Goal: Task Accomplishment & Management: Complete application form

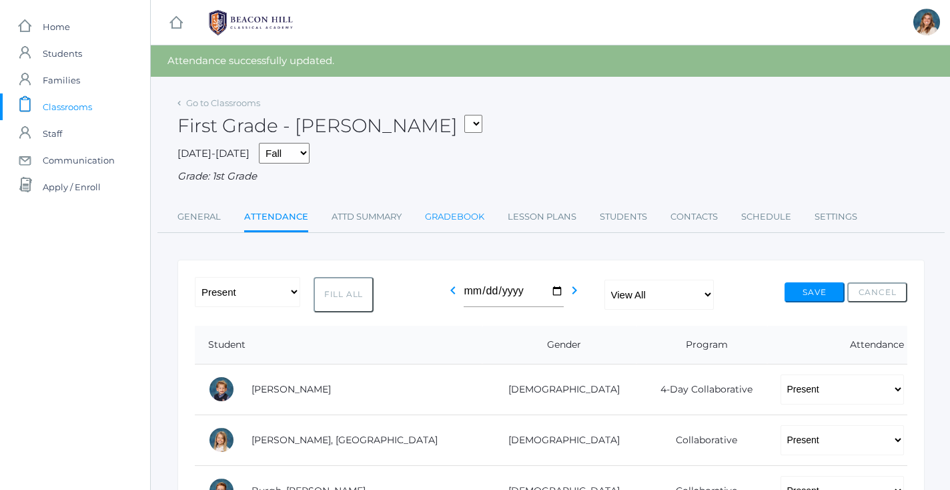
click at [463, 213] on link "Gradebook" at bounding box center [454, 216] width 59 height 27
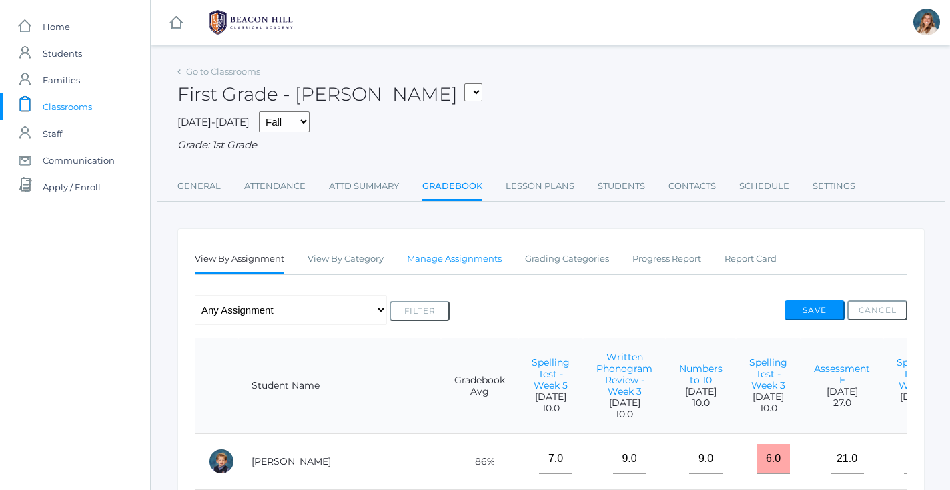
click at [467, 259] on link "Manage Assignments" at bounding box center [454, 259] width 95 height 27
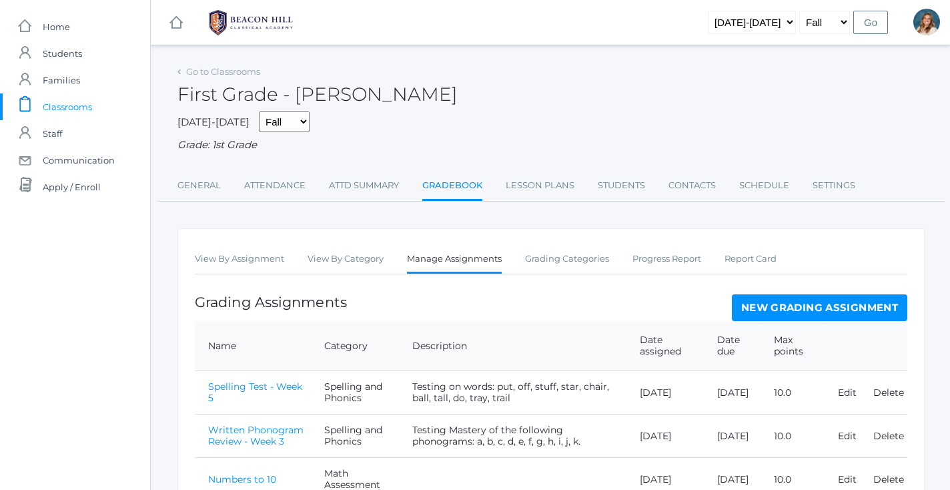
click at [770, 301] on link "New Grading Assignment" at bounding box center [819, 307] width 175 height 27
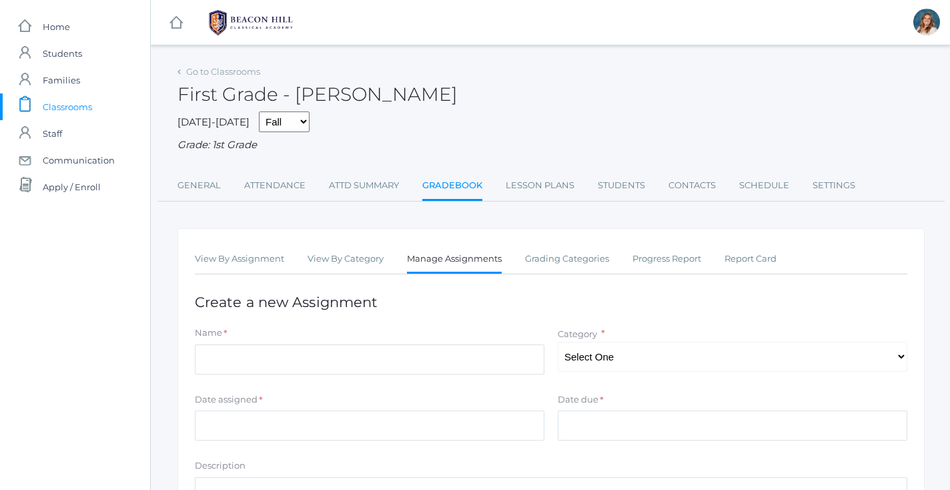
click at [430, 334] on div "Name *" at bounding box center [370, 335] width 350 height 18
click at [418, 349] on input "Name" at bounding box center [370, 359] width 350 height 30
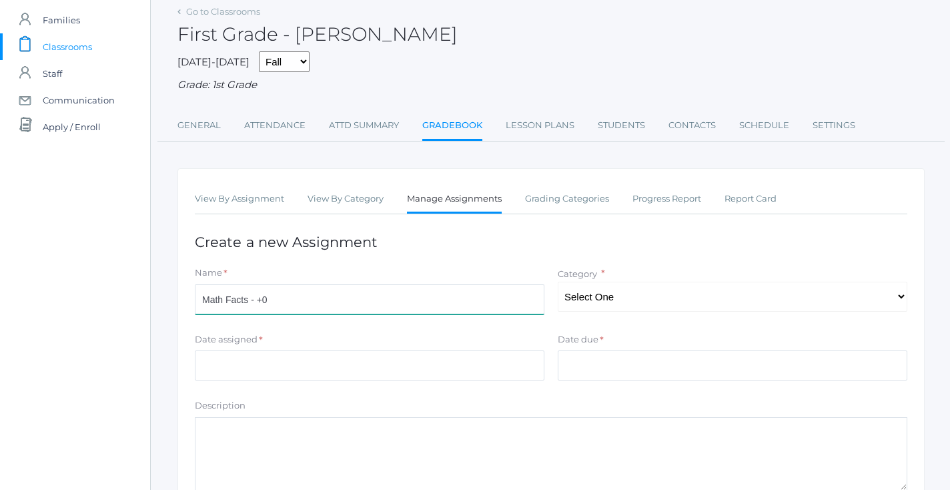
scroll to position [61, 0]
type input "Math Facts - +0"
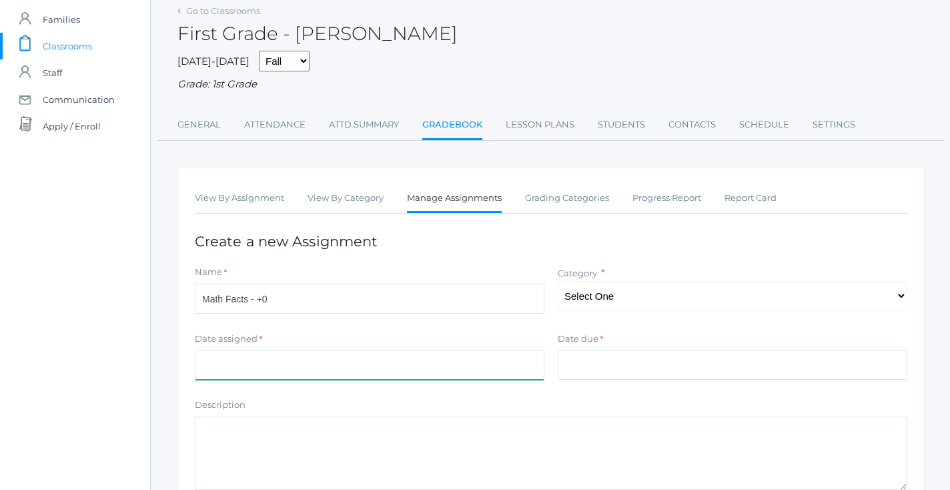
click at [332, 350] on input "Date assigned" at bounding box center [370, 365] width 350 height 30
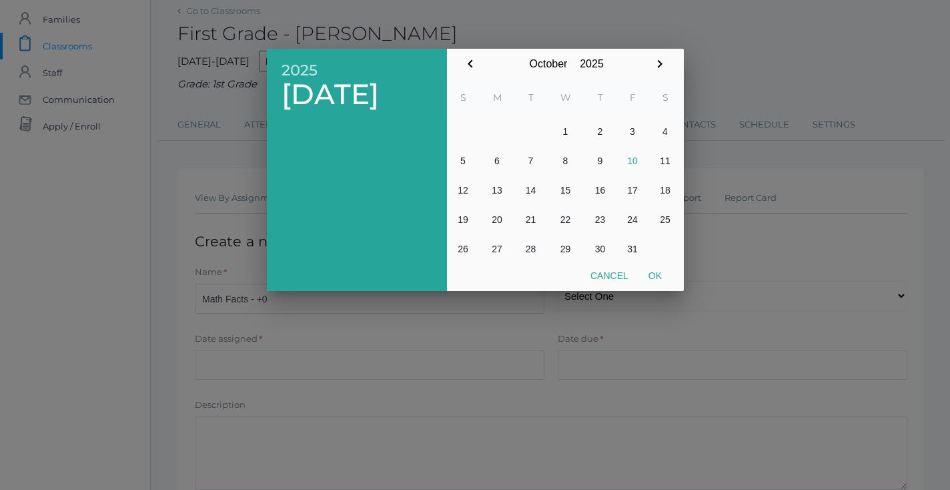
click at [620, 165] on button "10" at bounding box center [632, 160] width 33 height 29
click at [664, 286] on button "Ok" at bounding box center [654, 276] width 33 height 24
type input "2025-10-10"
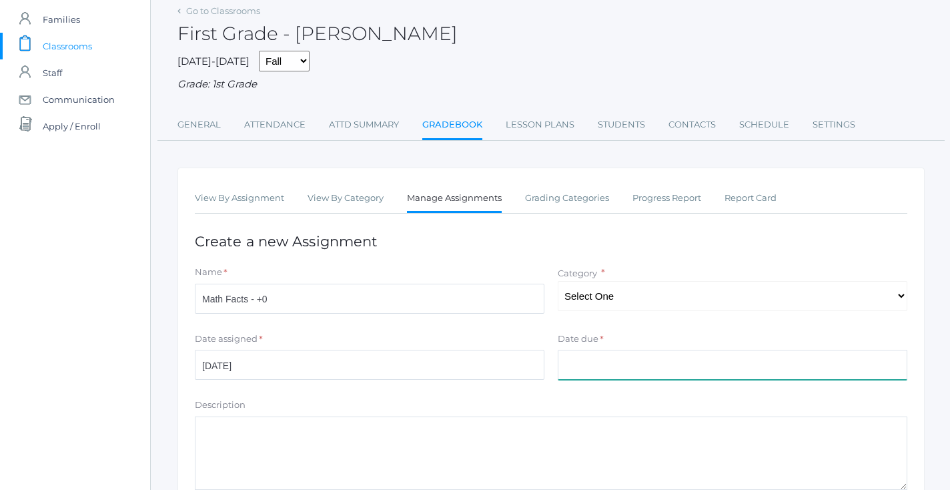
click at [606, 372] on input "Date due" at bounding box center [733, 365] width 350 height 30
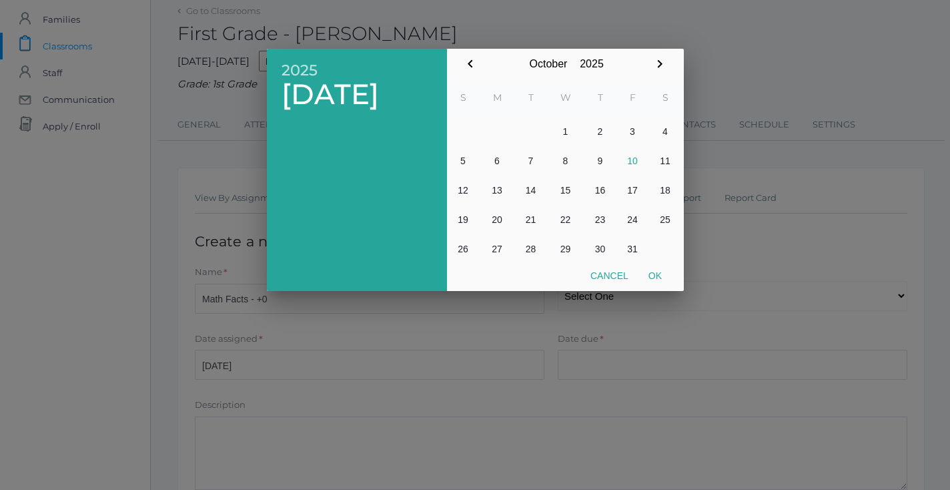
click at [636, 157] on button "10" at bounding box center [632, 160] width 33 height 29
click at [659, 279] on button "Ok" at bounding box center [654, 276] width 33 height 24
type input "2025-10-10"
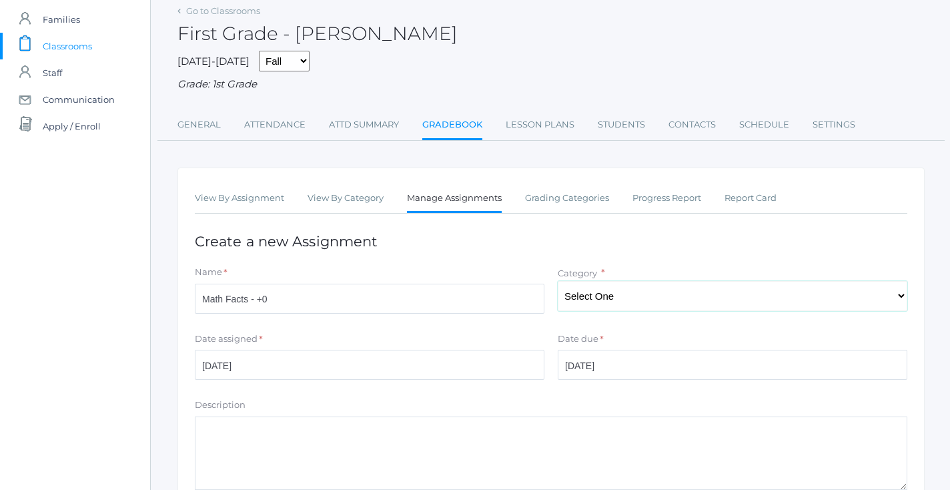
select select "1054"
click at [336, 471] on textarea "Description" at bounding box center [551, 452] width 713 height 73
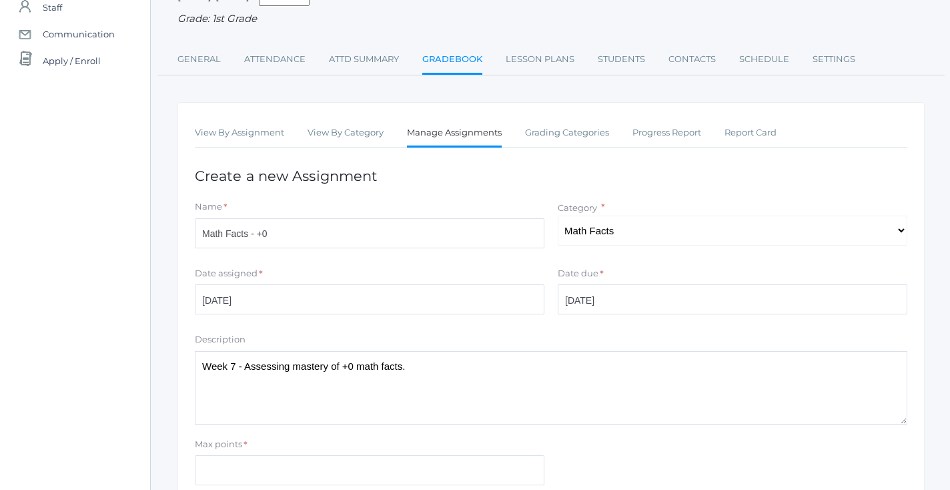
scroll to position [148, 0]
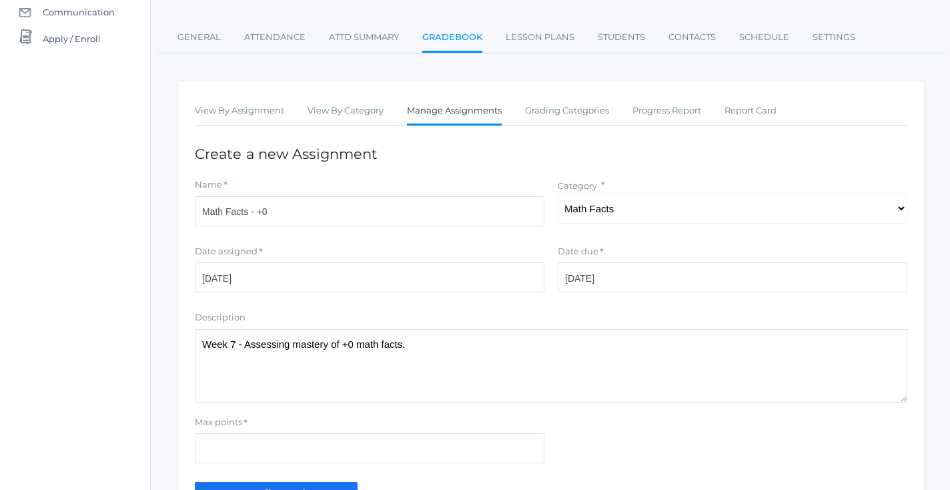
click at [369, 335] on textarea "Week 7 - Assessing mastery of +0 math facts." at bounding box center [551, 365] width 713 height 73
click at [430, 335] on textarea "Week 7 - Assessing mastery of +0 math facts." at bounding box center [551, 365] width 713 height 73
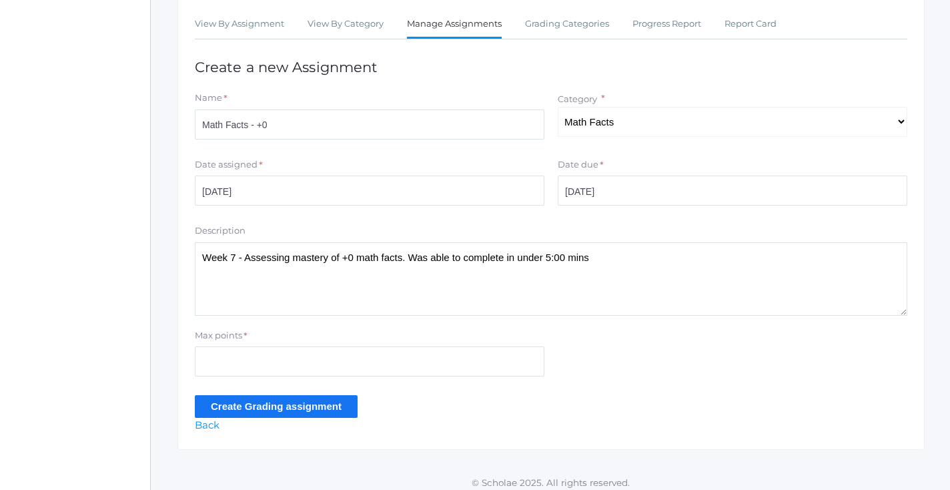
scroll to position [234, 0]
type textarea "Week 7 - Assessing mastery of +0 math facts. Was able to complete in under 5:00…"
click at [447, 352] on input "Max points" at bounding box center [370, 362] width 350 height 30
type input "25"
click at [324, 396] on input "Create Grading assignment" at bounding box center [276, 407] width 163 height 22
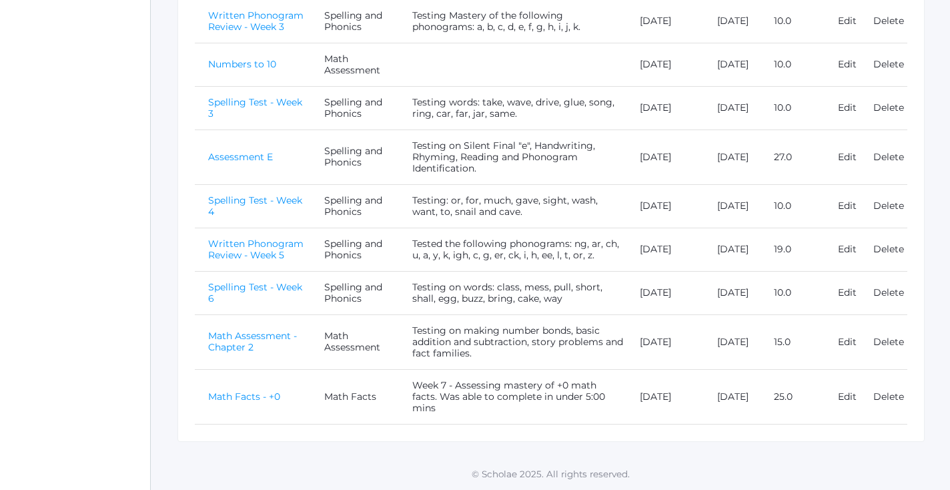
scroll to position [484, 0]
click at [254, 402] on link "Math Facts - +0" at bounding box center [244, 396] width 72 height 12
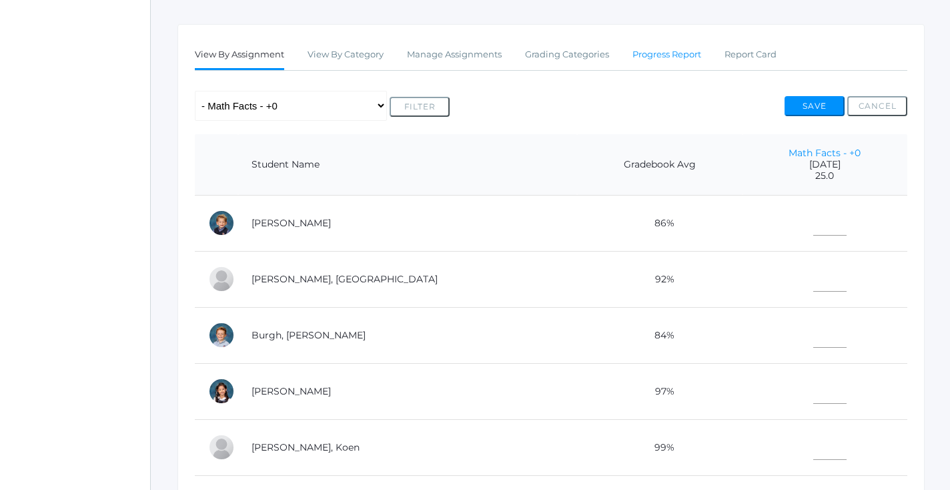
scroll to position [221, 0]
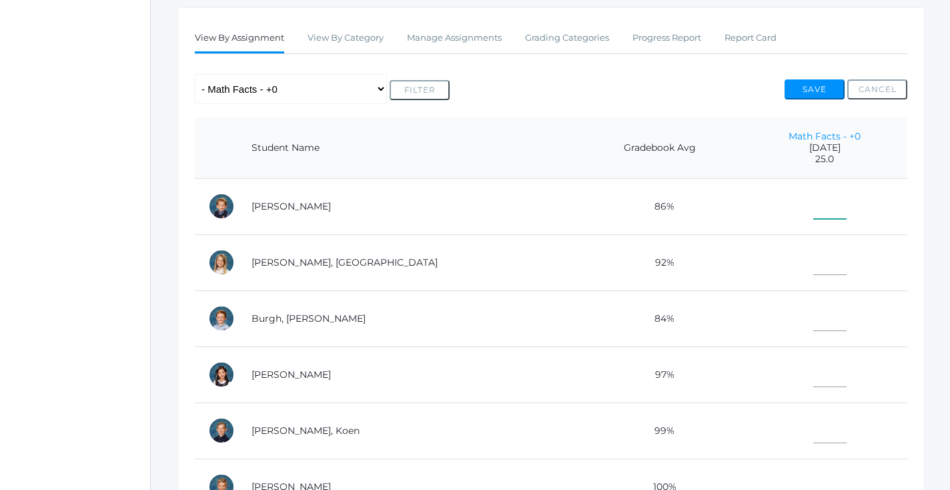
click at [813, 208] on input"] "text" at bounding box center [829, 204] width 33 height 30
type input"] "25"
click at [813, 253] on input"] "text" at bounding box center [829, 260] width 33 height 30
type input"] "25"
click at [813, 321] on input"] "text" at bounding box center [829, 316] width 33 height 30
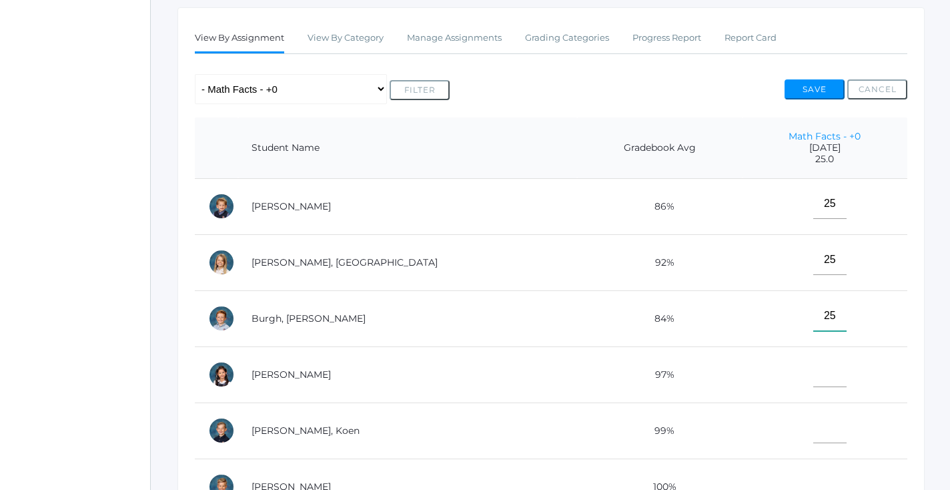
type input"] "25"
click at [813, 357] on input"] "text" at bounding box center [829, 372] width 33 height 30
type input"] "25"
click at [813, 413] on input"] "text" at bounding box center [829, 428] width 33 height 30
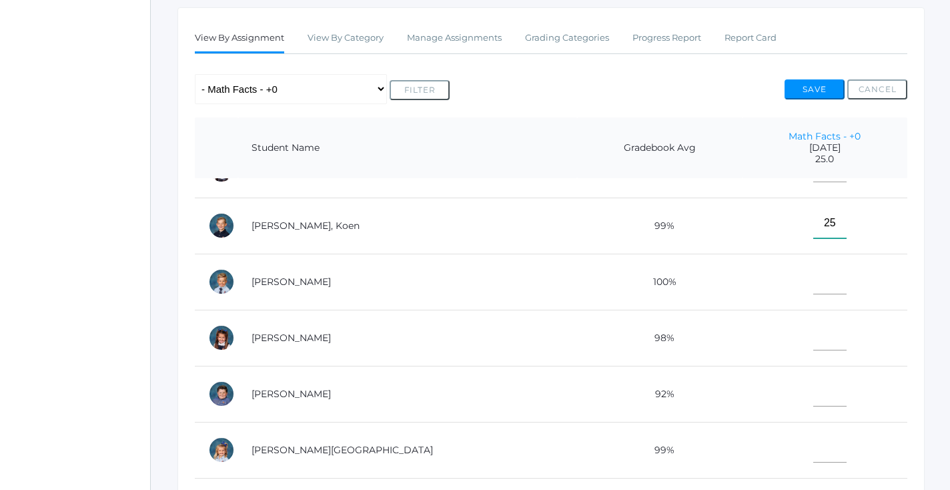
scroll to position [209, 0]
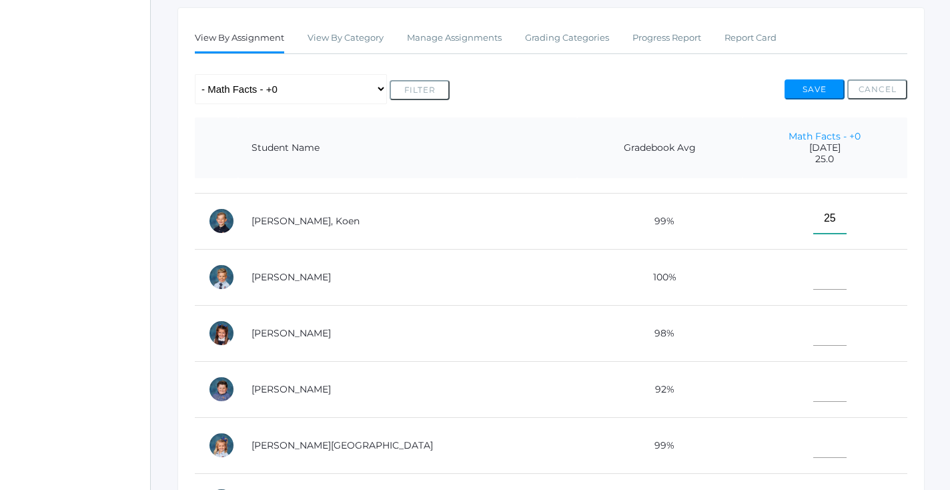
type input"] "25"
click at [813, 276] on input"] "text" at bounding box center [829, 275] width 33 height 30
type input"] "25"
click at [813, 318] on input"] "text" at bounding box center [829, 331] width 33 height 30
type input"] "25"
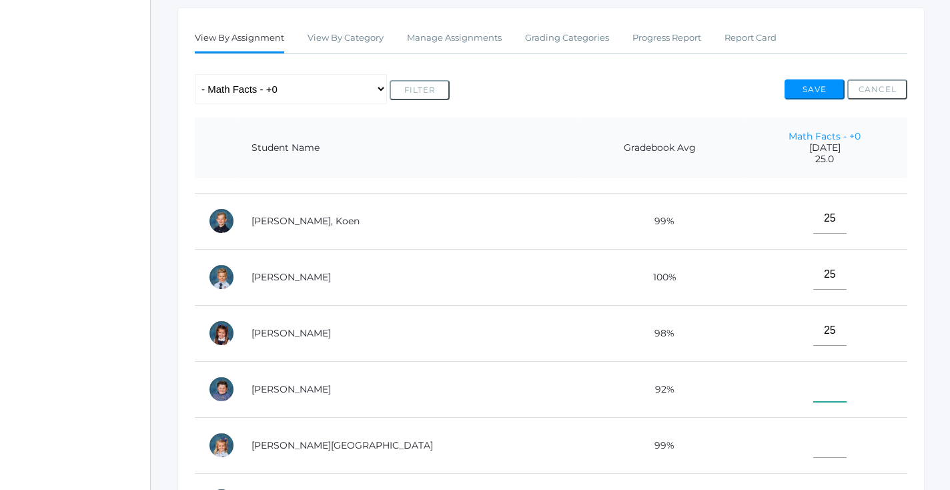
click at [813, 384] on input"] "text" at bounding box center [829, 387] width 33 height 30
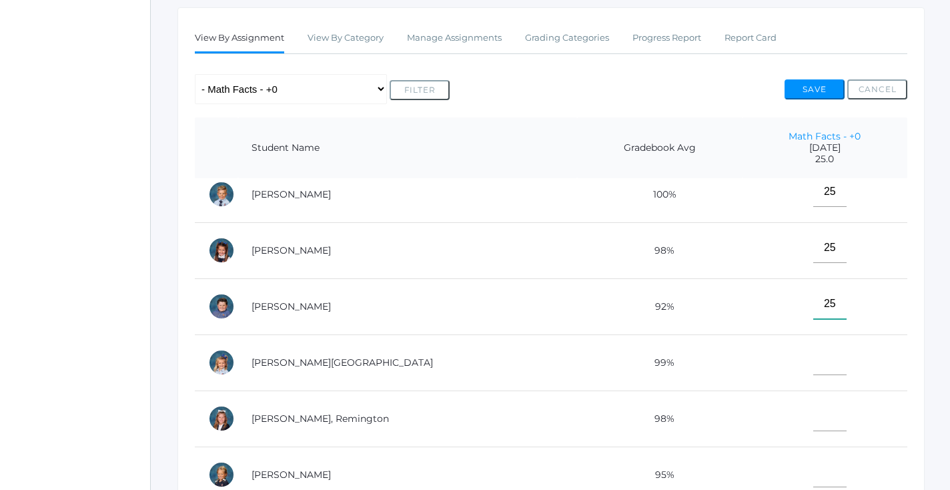
scroll to position [355, 0]
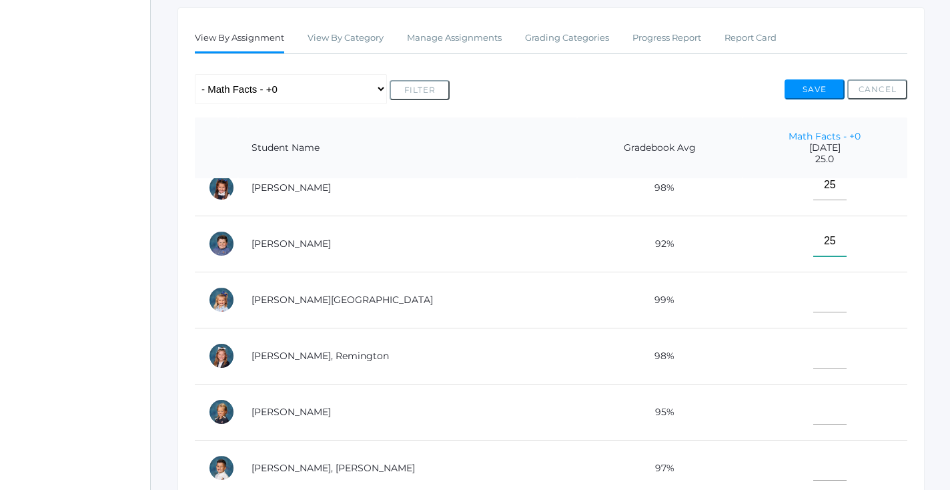
type input"] "25"
click at [813, 292] on input"] "text" at bounding box center [829, 297] width 33 height 30
type input"] "25"
click at [813, 370] on td at bounding box center [825, 356] width 165 height 56
click at [813, 352] on input"] "text" at bounding box center [829, 353] width 33 height 30
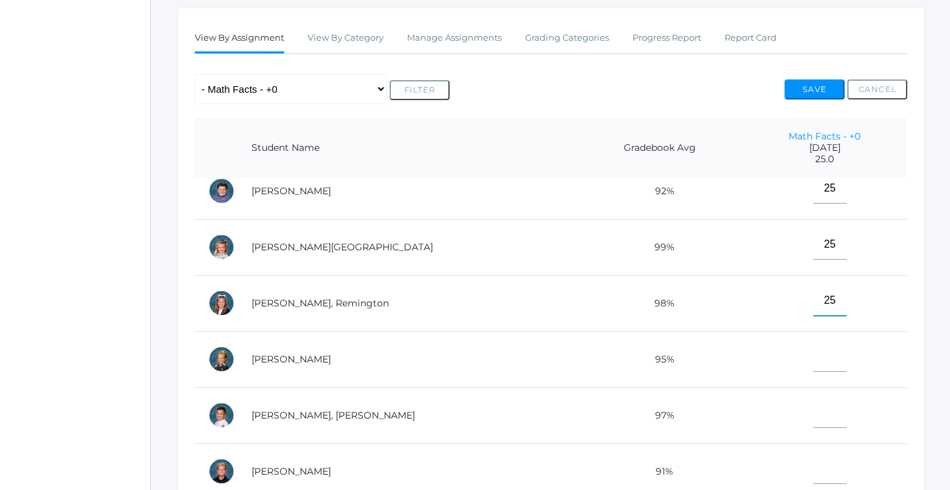
scroll to position [440, 0]
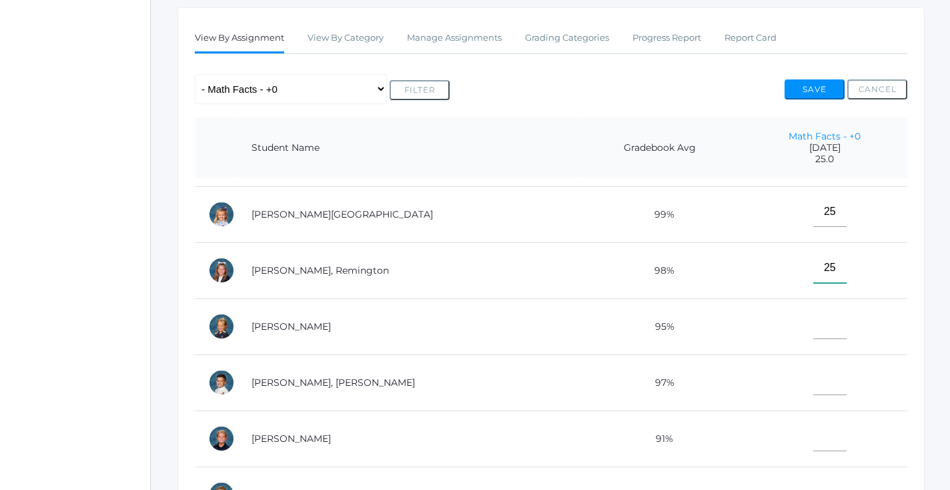
type input"] "25"
click at [813, 329] on input"] "text" at bounding box center [829, 324] width 33 height 30
type input"] "25"
click at [813, 373] on input"] "text" at bounding box center [829, 380] width 33 height 30
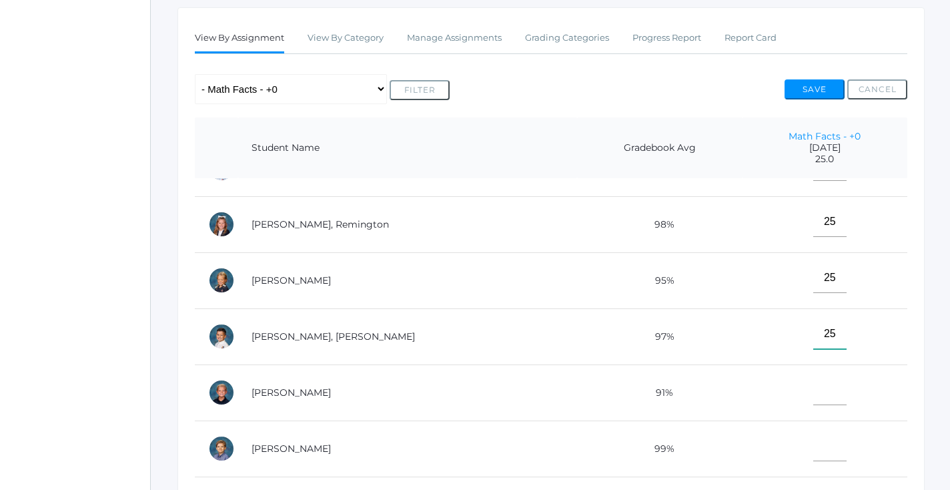
scroll to position [509, 0]
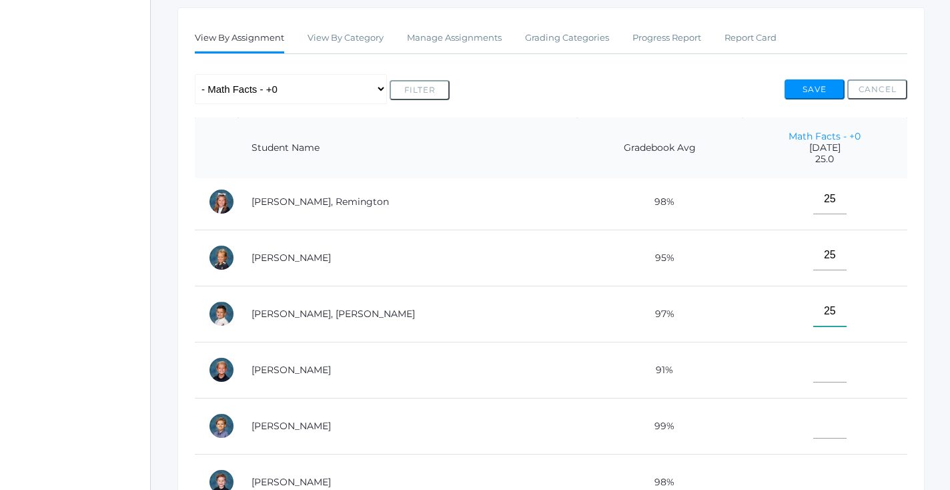
type input"] "25"
click at [813, 362] on input"] "text" at bounding box center [829, 367] width 33 height 30
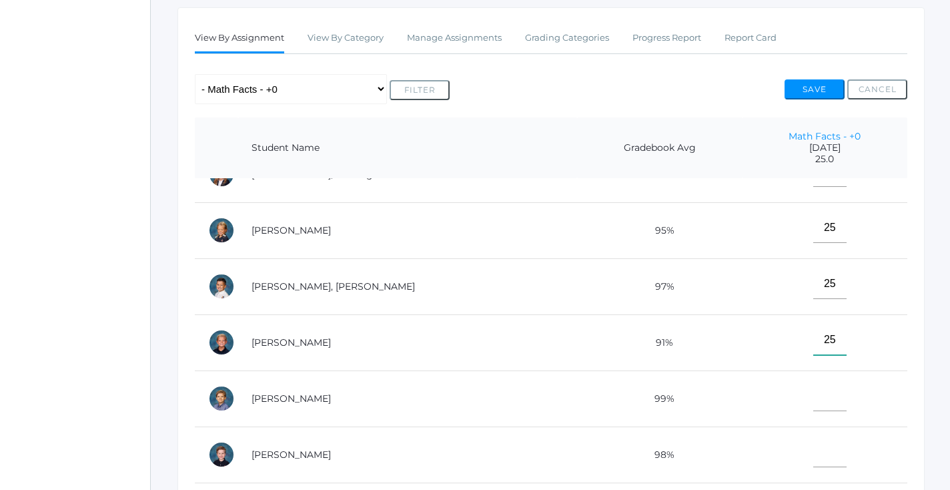
scroll to position [536, 0]
type input"] "25"
click at [813, 381] on input"] "text" at bounding box center [829, 396] width 33 height 30
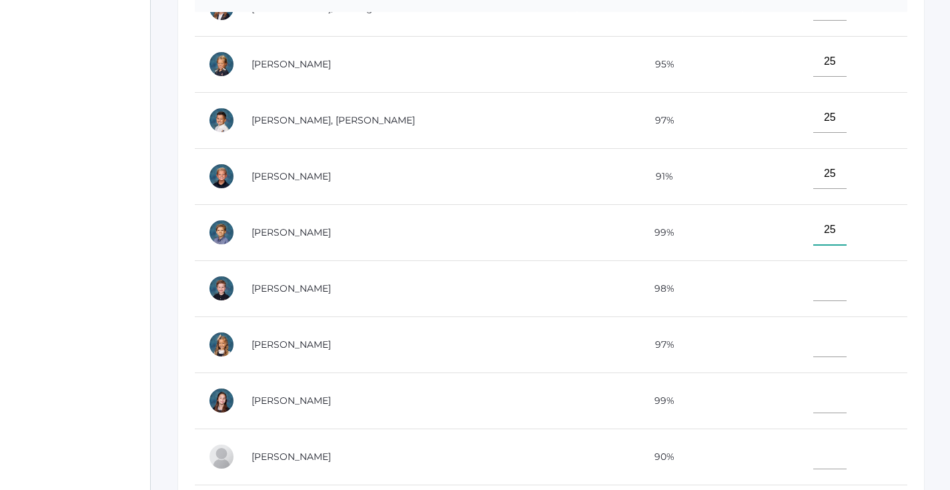
scroll to position [388, 0]
type input"] "25"
click at [807, 261] on td at bounding box center [825, 288] width 165 height 56
click at [813, 276] on input"] "text" at bounding box center [829, 285] width 33 height 30
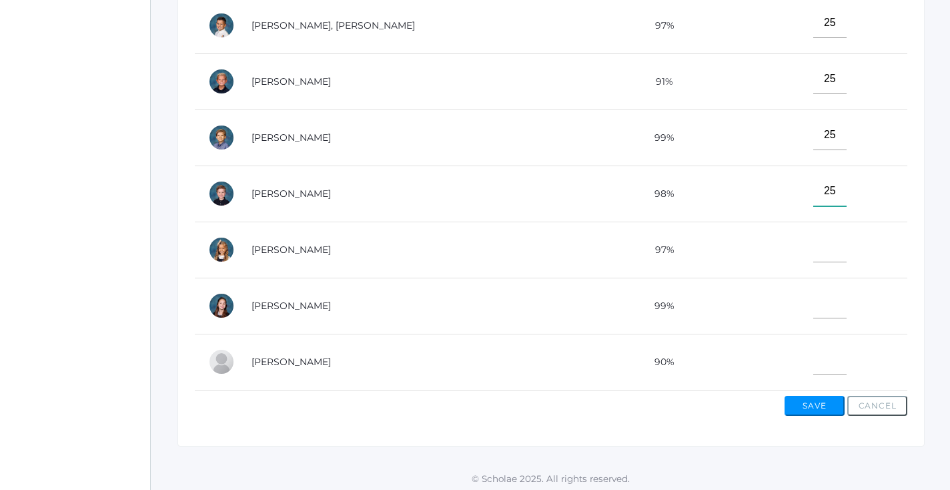
scroll to position [481, 0]
type input"] "25"
click at [805, 258] on td at bounding box center [825, 250] width 165 height 56
click at [813, 254] on input"] "text" at bounding box center [829, 248] width 33 height 30
type input"] "25"
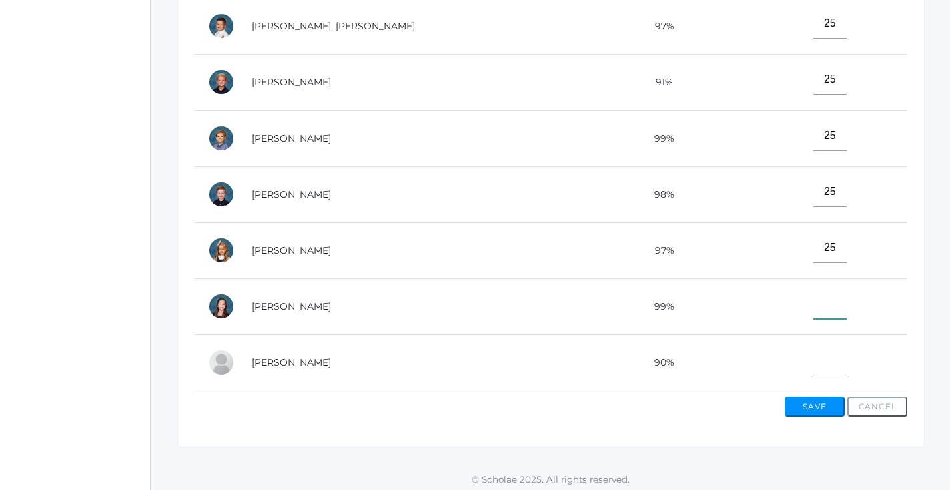
click at [813, 299] on input"] "text" at bounding box center [829, 304] width 33 height 30
type input"] "25"
click at [813, 366] on input"] "text" at bounding box center [829, 360] width 33 height 30
type input"] "25"
click at [809, 408] on button "Save" at bounding box center [815, 406] width 60 height 20
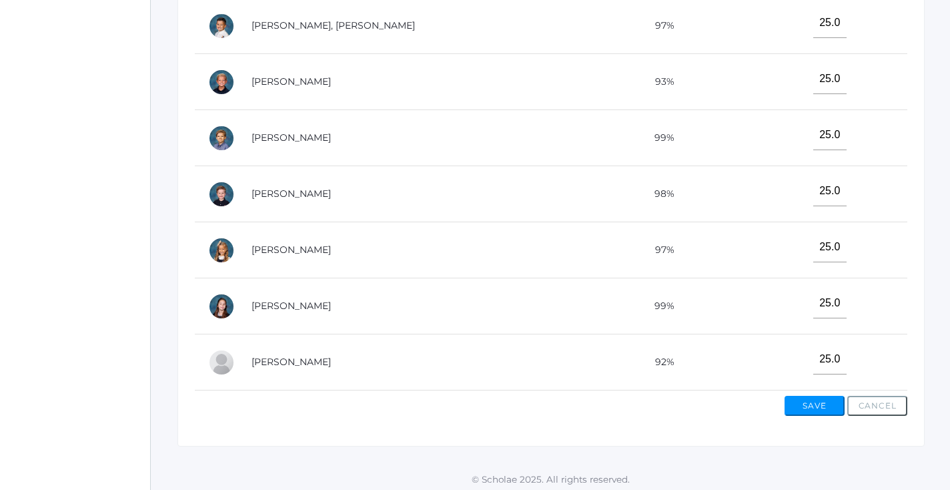
scroll to position [512, 0]
click at [807, 408] on button "Save" at bounding box center [815, 406] width 60 height 20
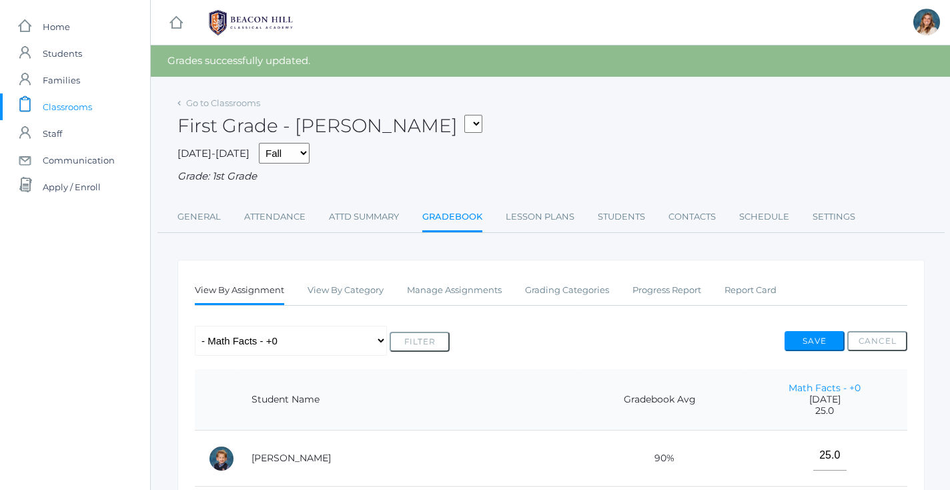
click at [64, 107] on span "Classrooms" at bounding box center [67, 106] width 49 height 27
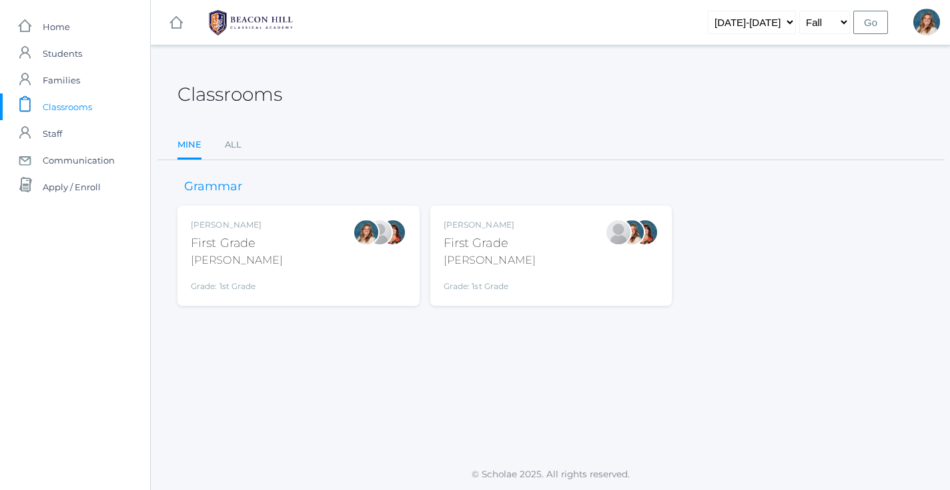
click at [314, 285] on div "Liv Barber First Grade Barber Grade: 1st Grade 01LA" at bounding box center [298, 255] width 215 height 73
